Goal: Information Seeking & Learning: Find specific fact

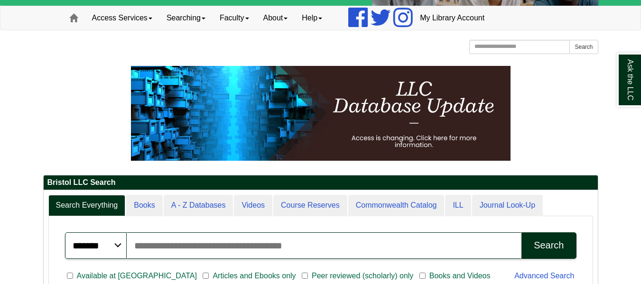
scroll to position [64, 0]
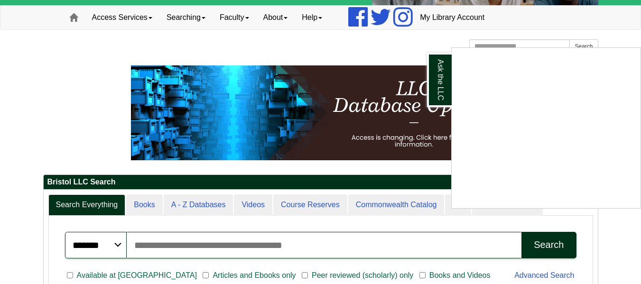
click at [389, 36] on div "Ask the LLC" at bounding box center [320, 142] width 641 height 284
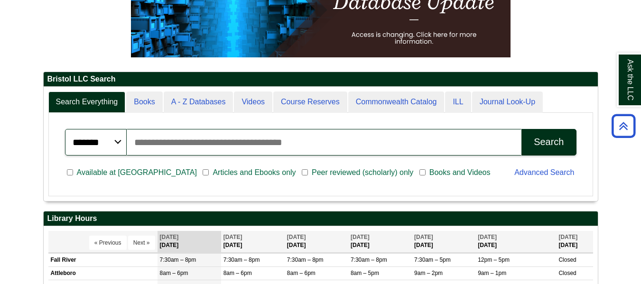
scroll to position [114, 555]
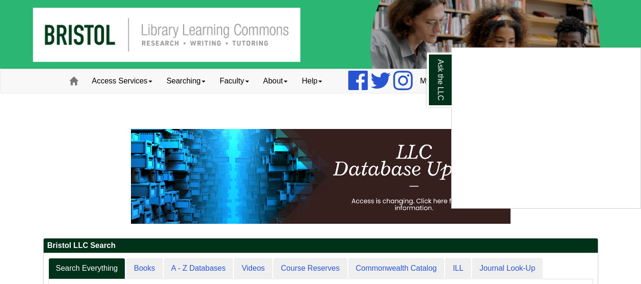
click at [201, 79] on div "Ask the LLC" at bounding box center [320, 142] width 641 height 284
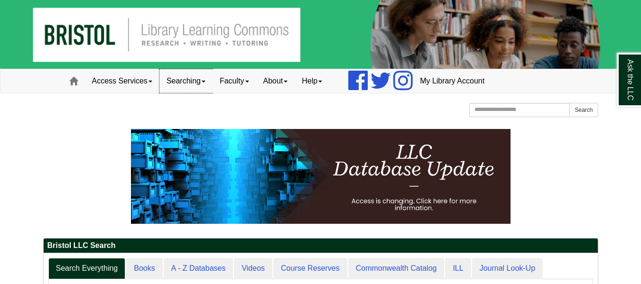
click at [206, 81] on span at bounding box center [204, 82] width 4 height 2
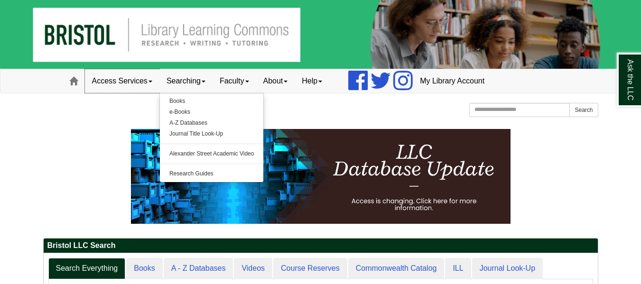
click at [151, 81] on span at bounding box center [151, 82] width 4 height 2
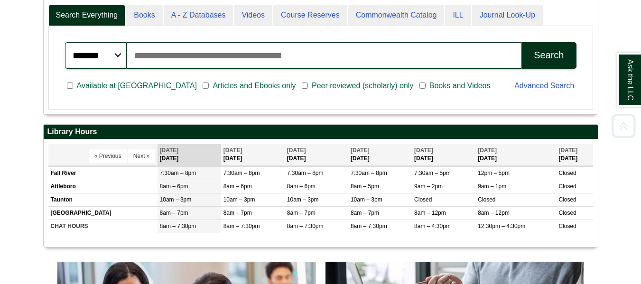
scroll to position [254, 0]
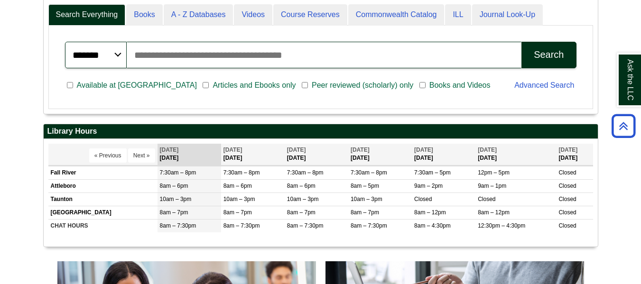
click at [198, 53] on input "Search articles, books, journals & more" at bounding box center [324, 55] width 395 height 27
paste input "**********"
type input "**********"
click at [522, 42] on button "Search" at bounding box center [549, 55] width 55 height 27
